Goal: Task Accomplishment & Management: Manage account settings

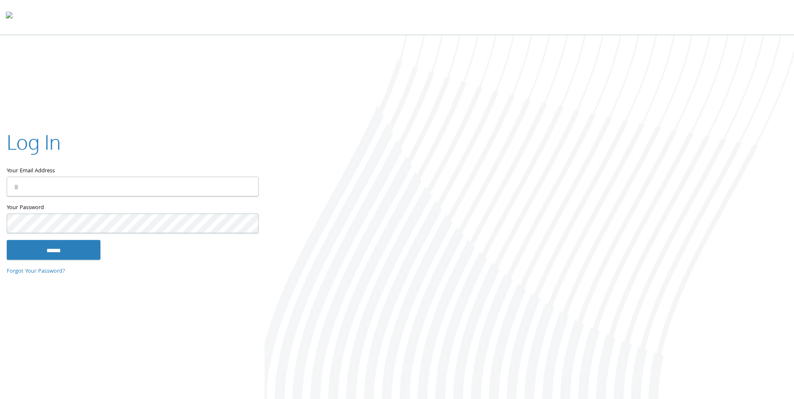
click at [144, 193] on input "Your Email Address" at bounding box center [133, 187] width 252 height 20
type input "**********"
click at [7, 240] on input "******" at bounding box center [54, 250] width 94 height 20
